Goal: Transaction & Acquisition: Purchase product/service

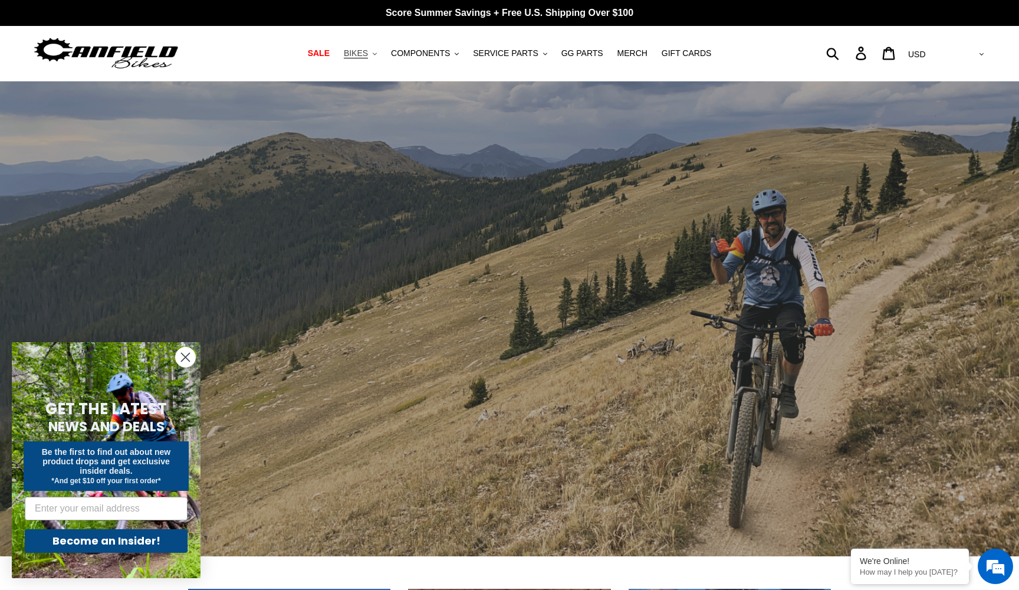
click at [368, 52] on span "BIKES" at bounding box center [356, 53] width 24 height 10
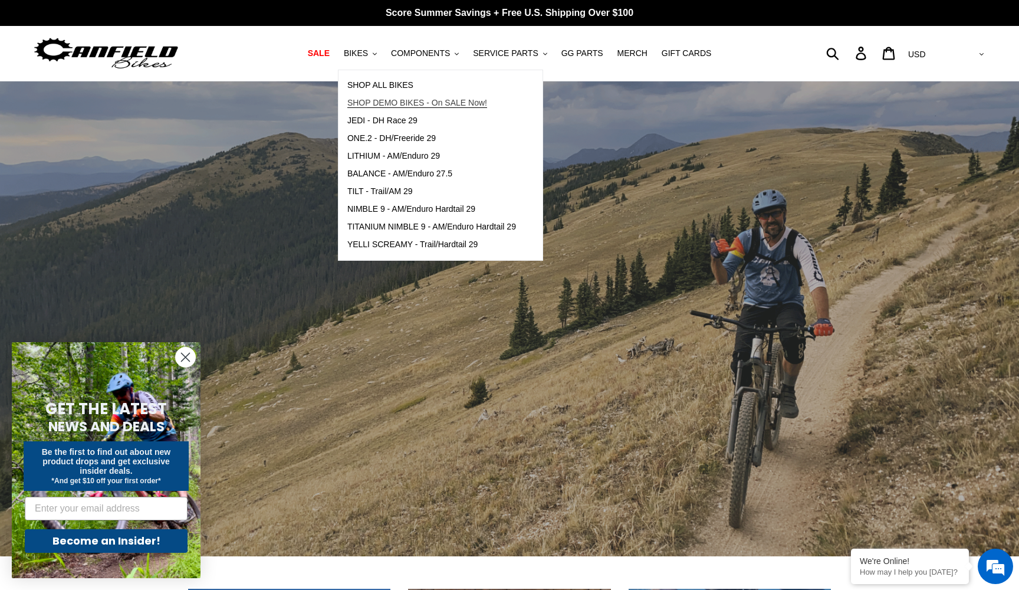
click at [389, 99] on span "SHOP DEMO BIKES - On SALE Now!" at bounding box center [417, 103] width 140 height 10
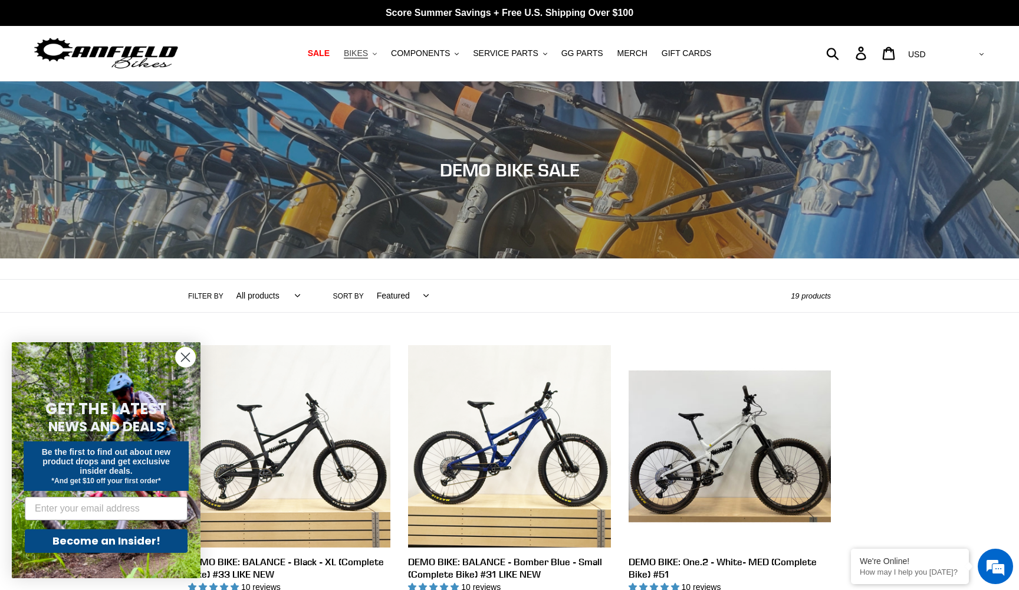
click at [368, 58] on span "BIKES" at bounding box center [356, 53] width 24 height 10
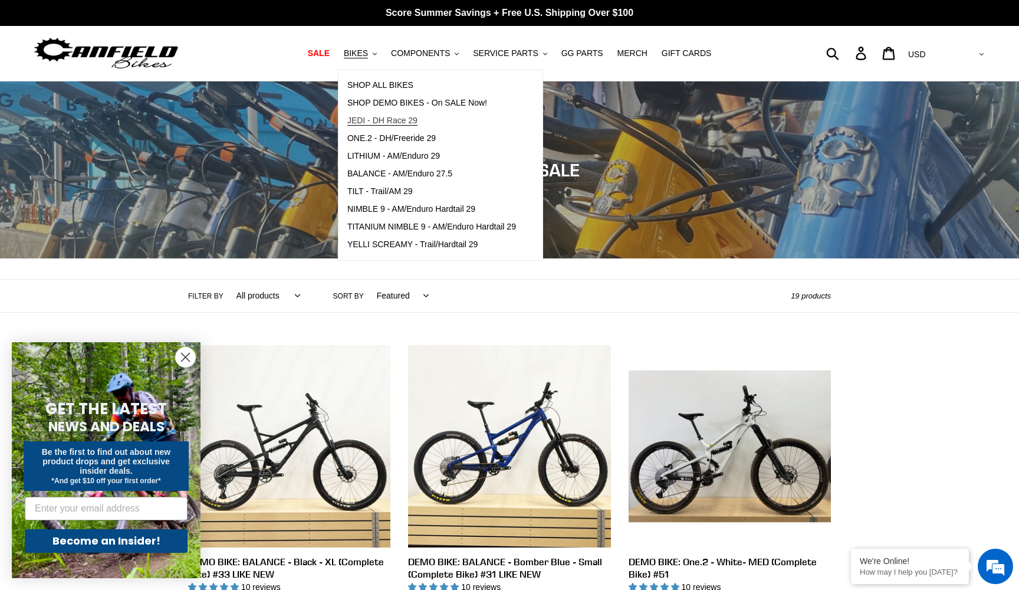
click at [385, 122] on span "JEDI - DH Race 29" at bounding box center [382, 121] width 70 height 10
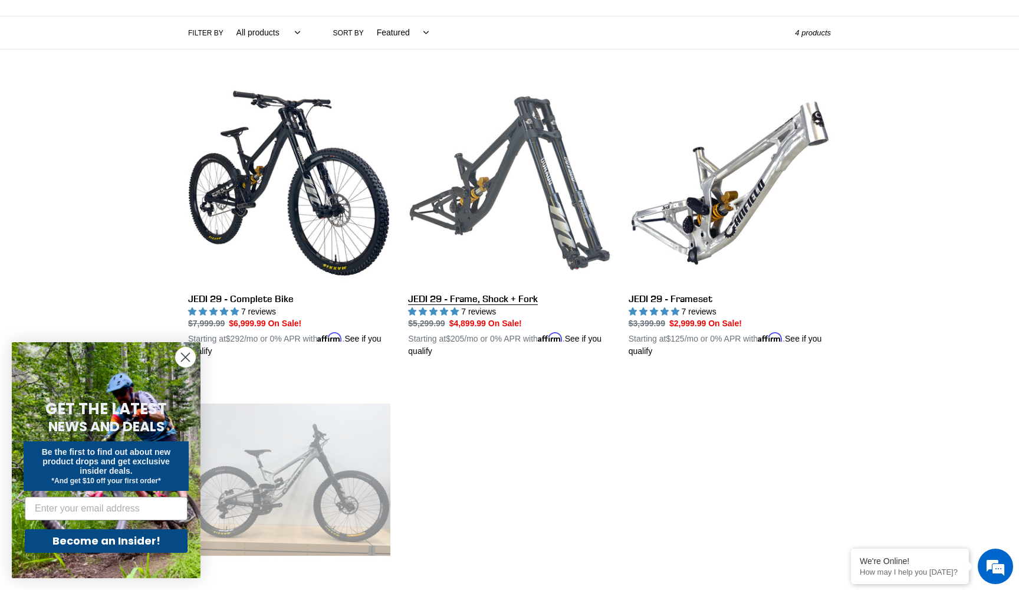
scroll to position [264, 0]
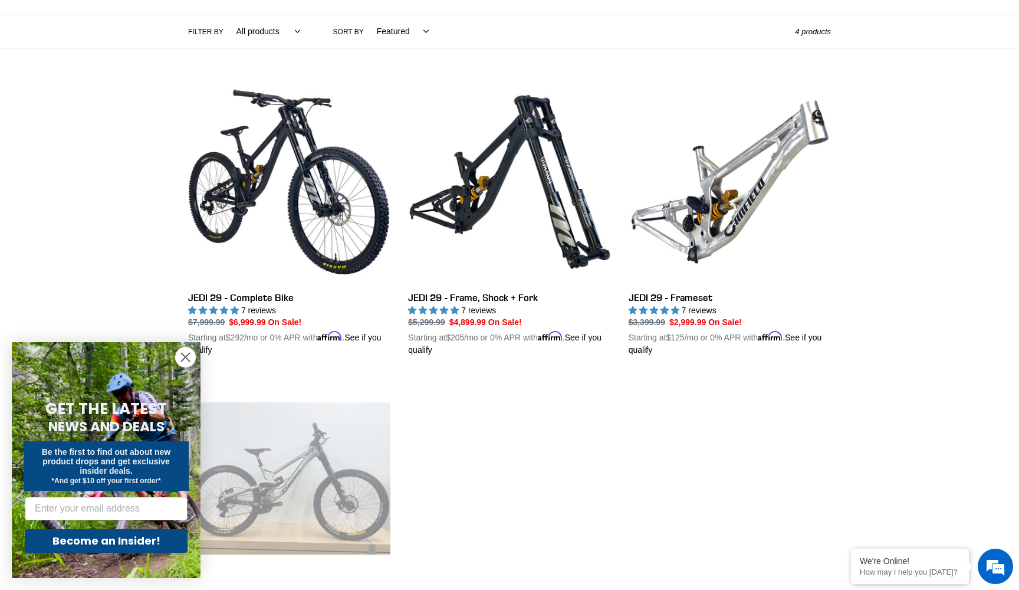
click at [187, 349] on circle "Close dialog" at bounding box center [185, 356] width 19 height 19
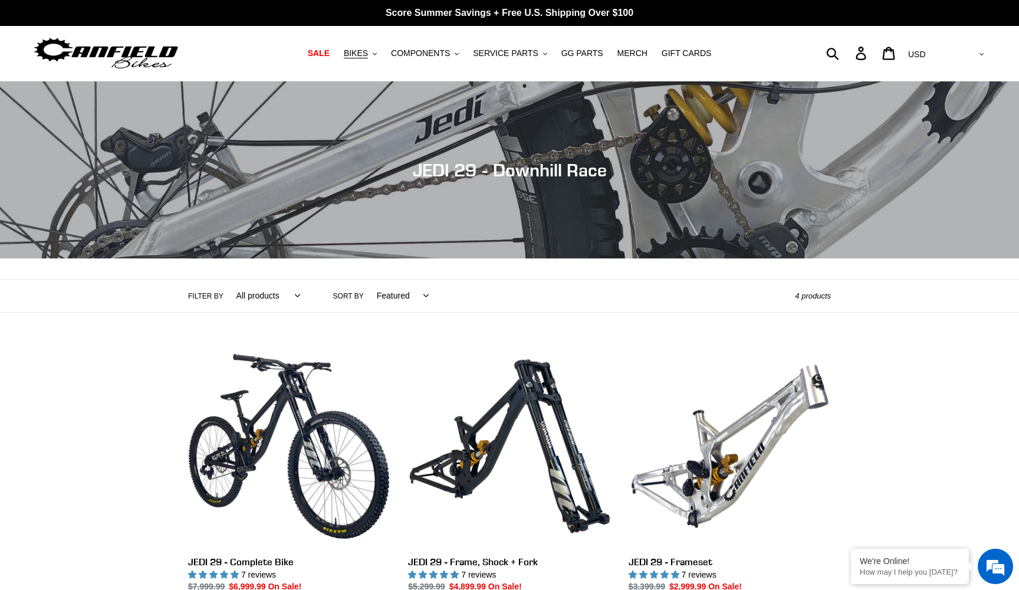
scroll to position [0, 0]
click at [373, 54] on button "BIKES .cls-1{fill:#231f20}" at bounding box center [360, 53] width 45 height 16
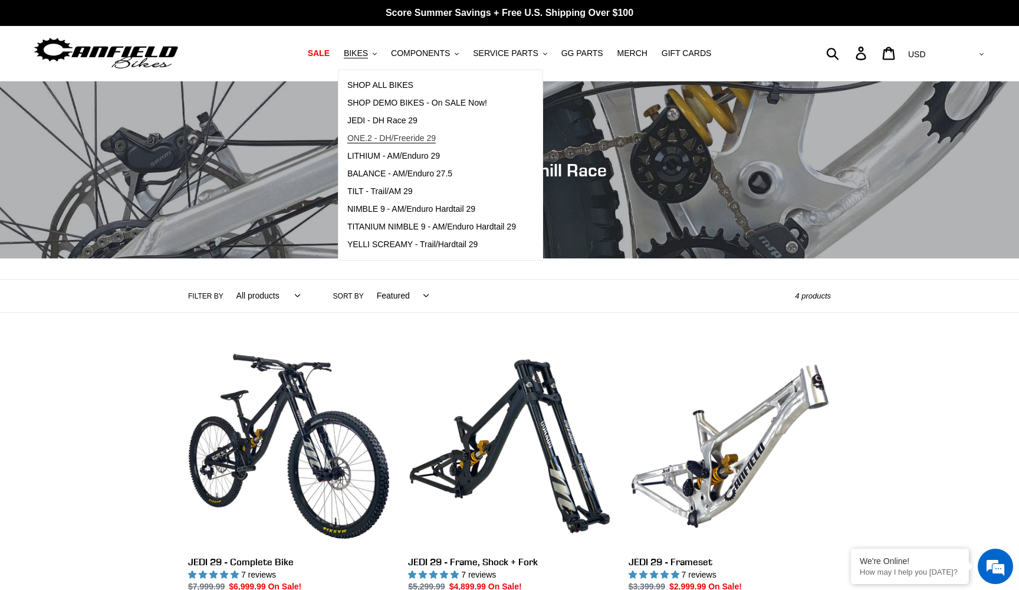
click at [406, 140] on span "ONE.2 - DH/Freeride 29" at bounding box center [391, 138] width 88 height 10
